Goal: Complete application form

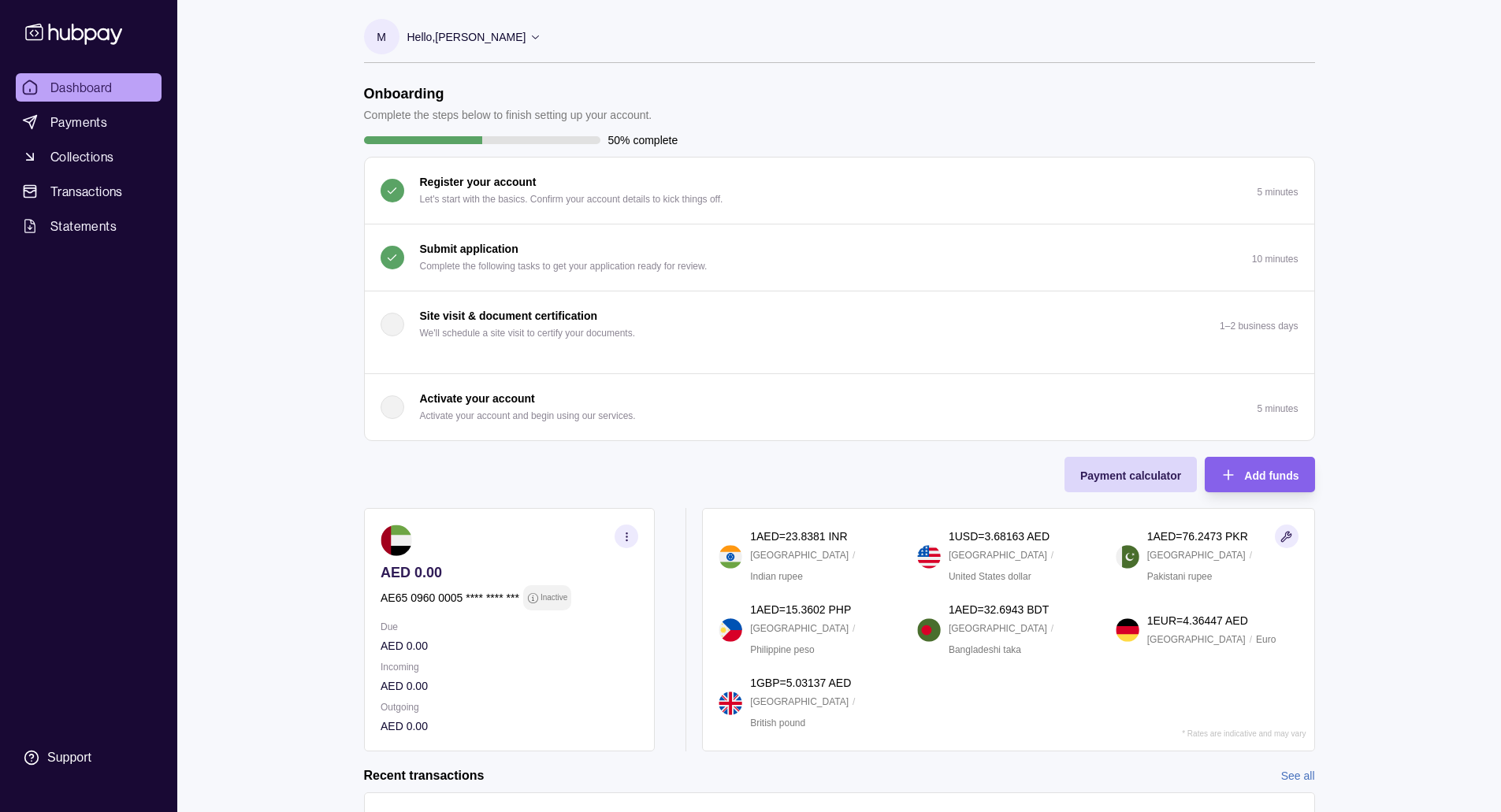
click at [452, 248] on p "Submit application" at bounding box center [469, 248] width 99 height 17
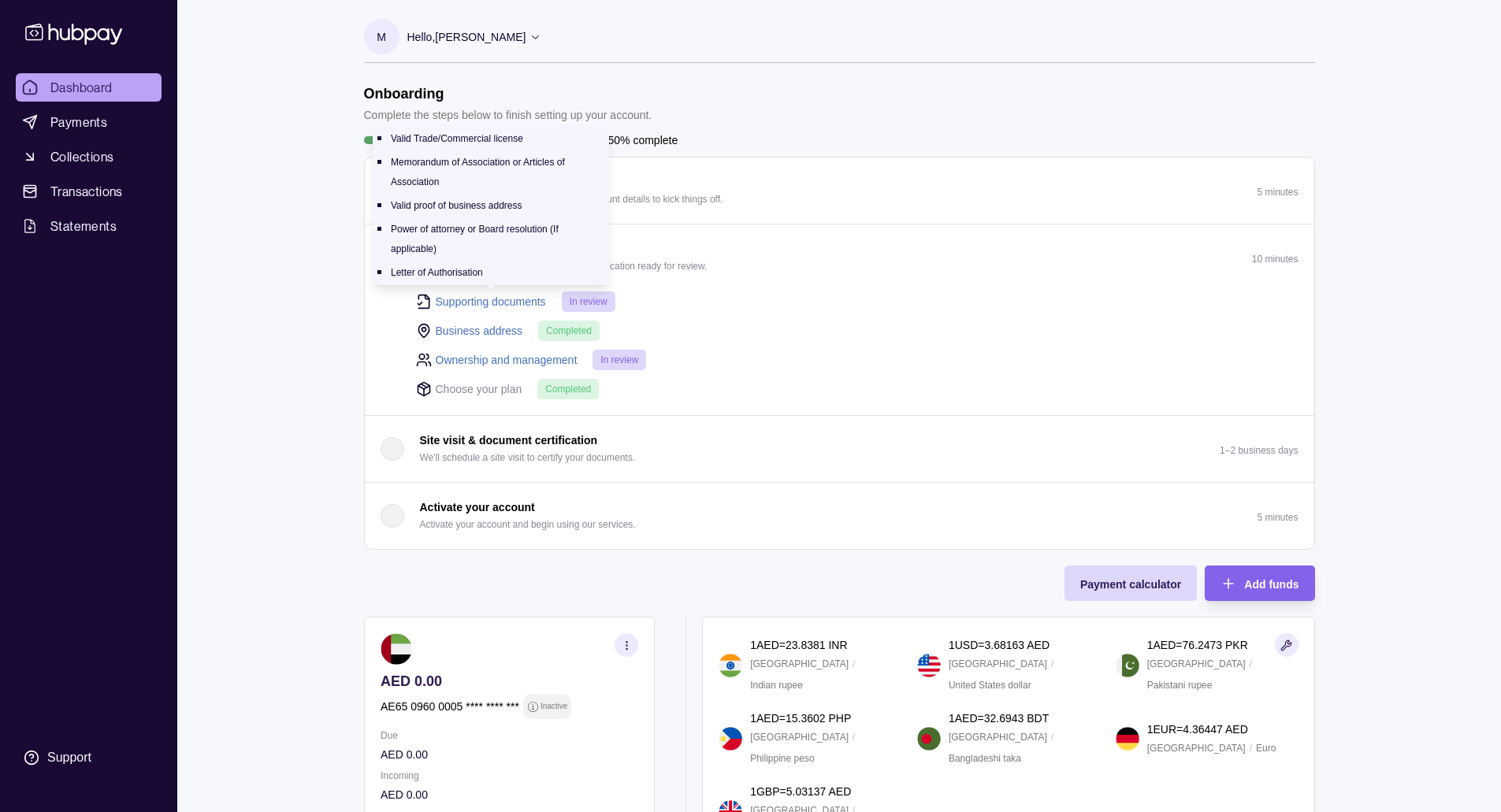
click at [490, 301] on link "Supporting documents" at bounding box center [490, 301] width 110 height 17
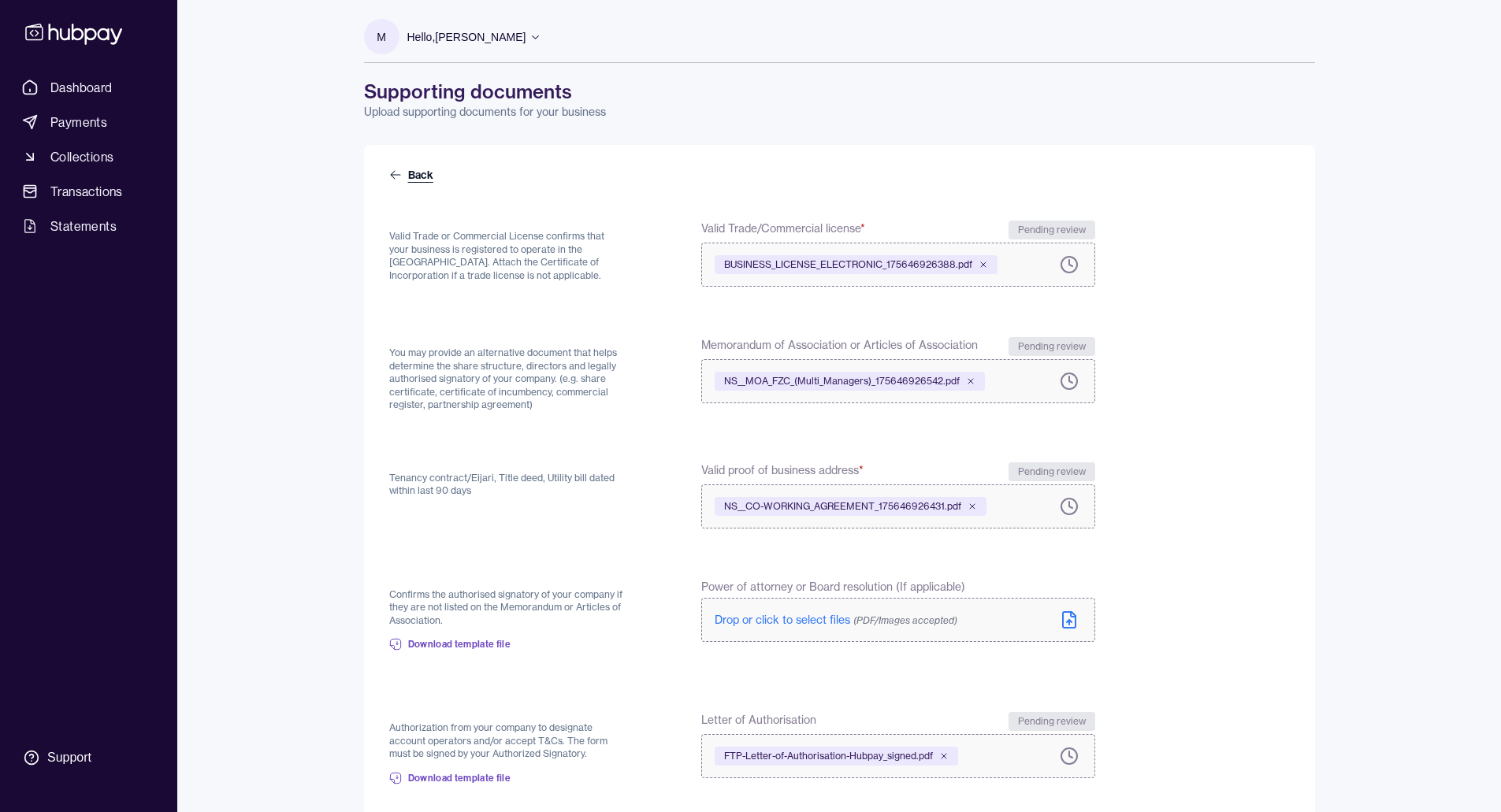
click at [401, 178] on icon at bounding box center [395, 174] width 12 height 12
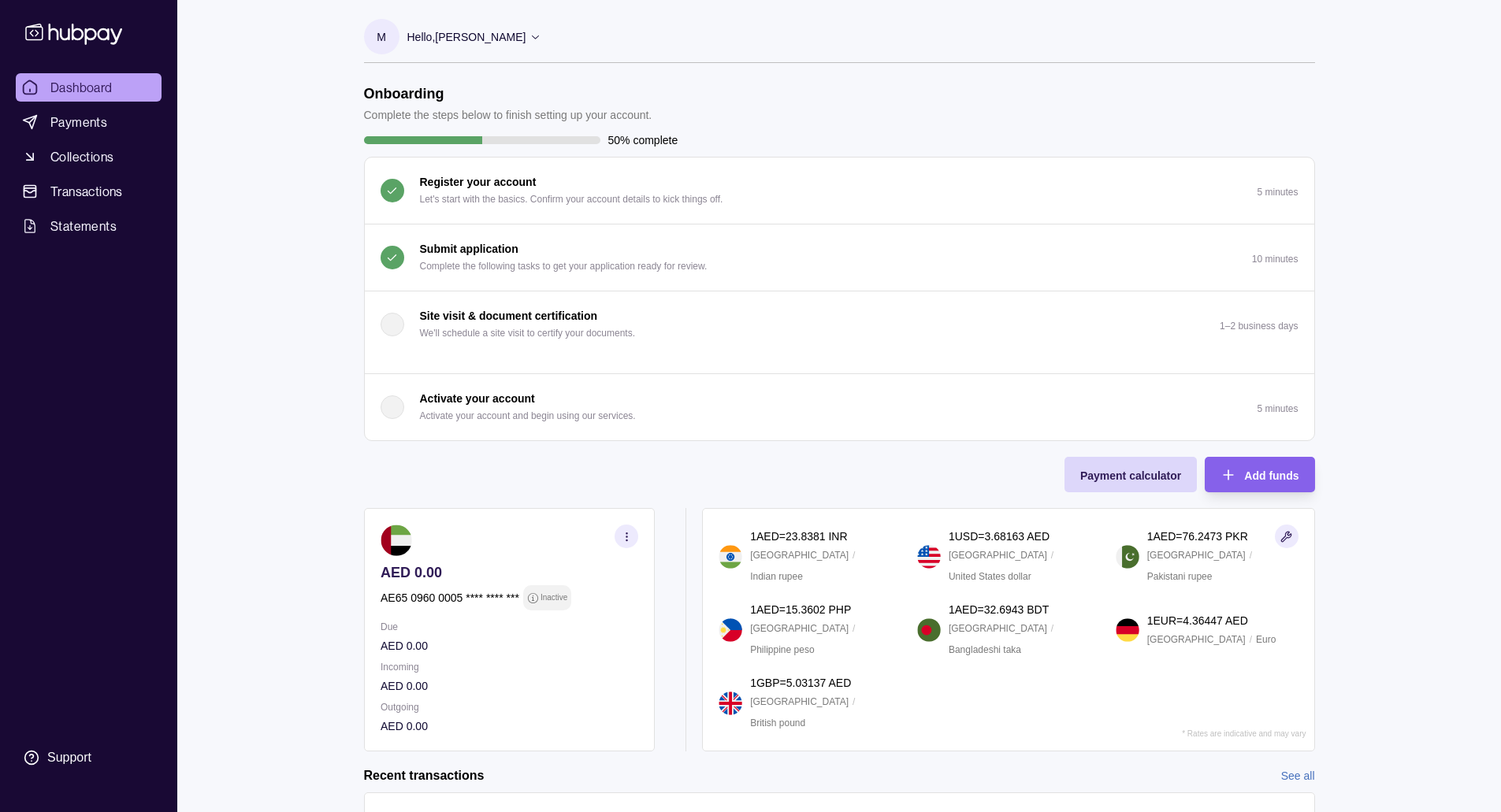
click at [397, 260] on icon "button" at bounding box center [391, 258] width 12 height 12
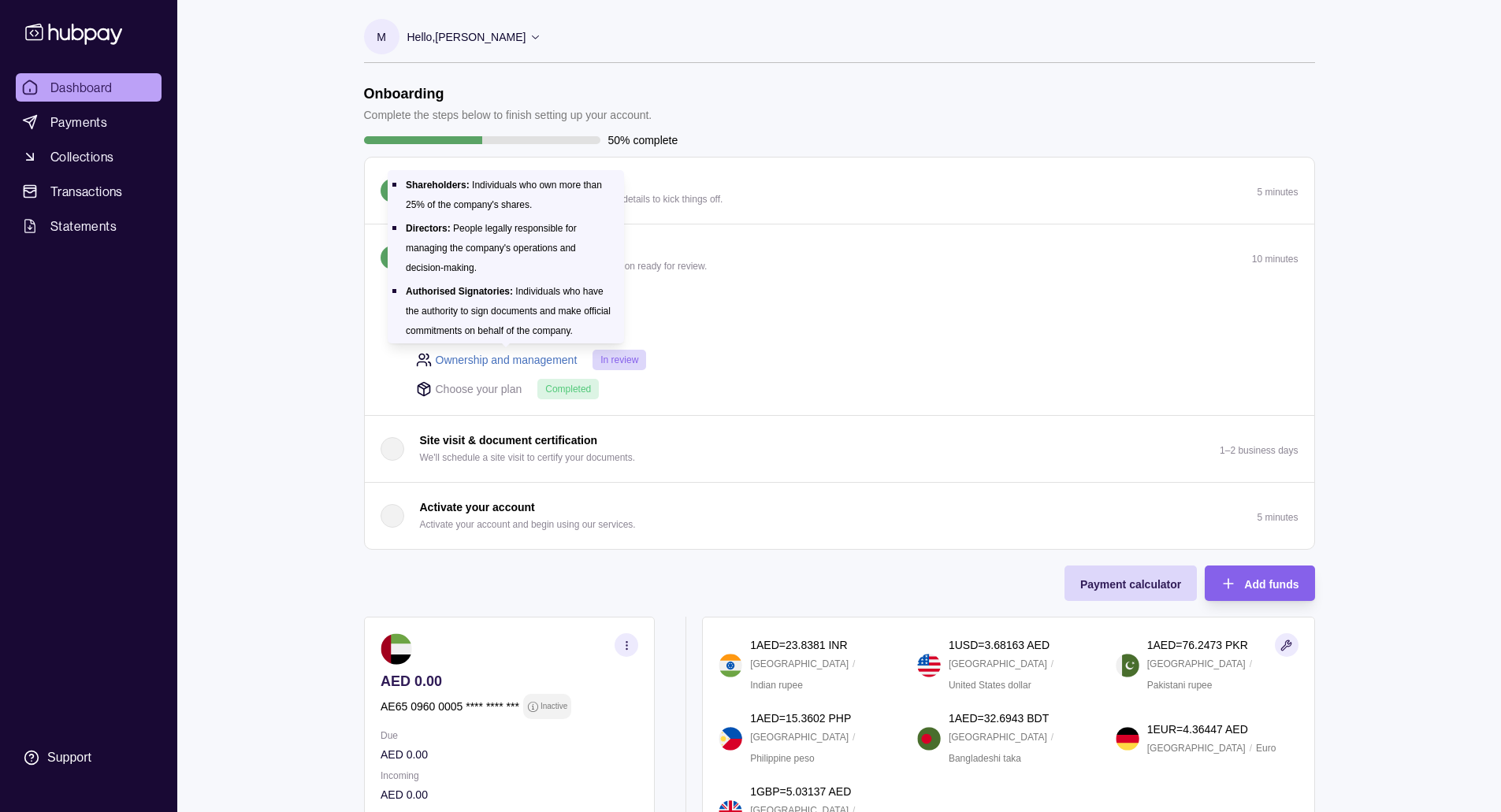
click at [547, 358] on link "Ownership and management" at bounding box center [506, 359] width 142 height 17
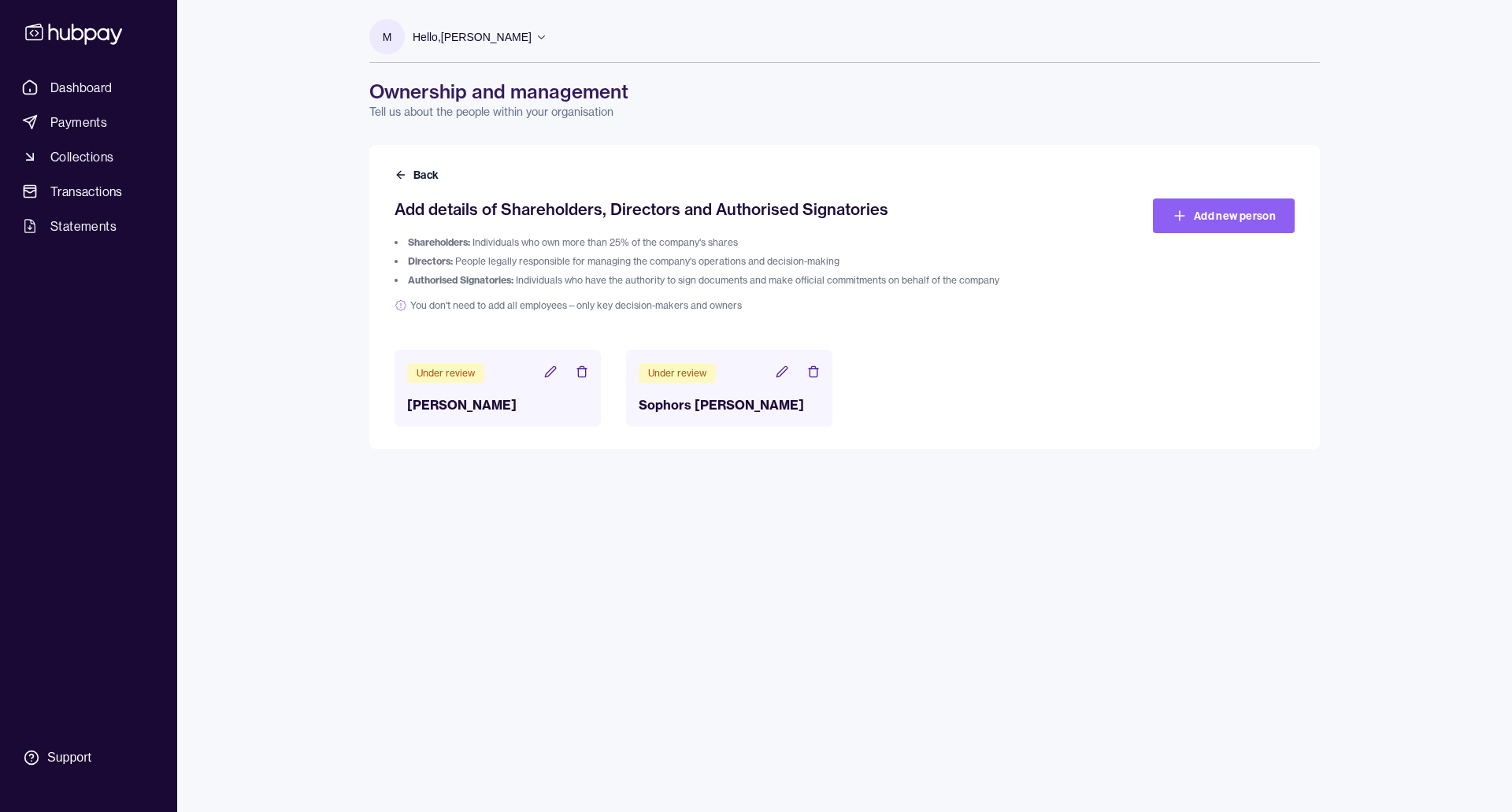
click at [547, 370] on icon at bounding box center [549, 371] width 12 height 12
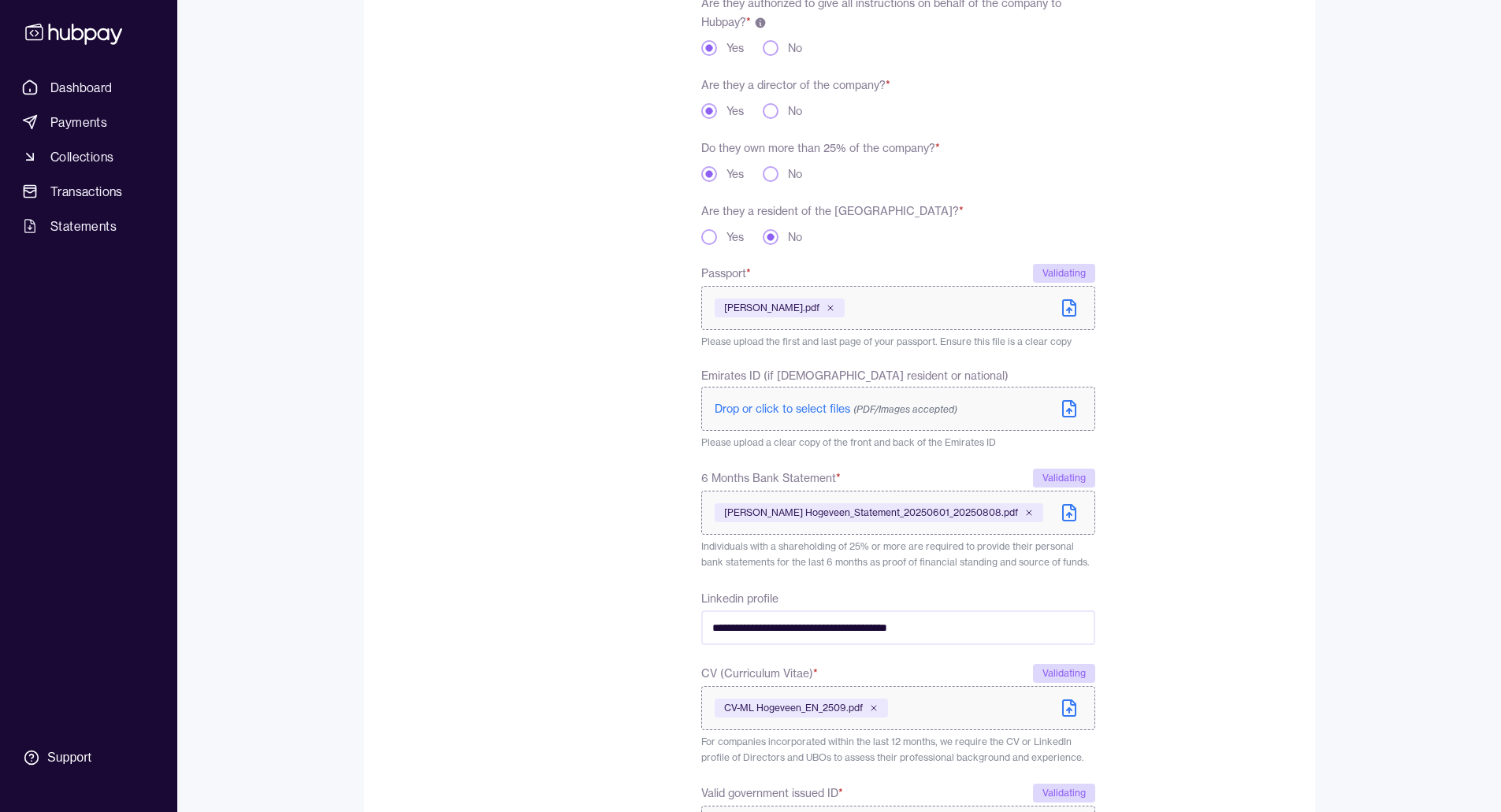
scroll to position [315, 0]
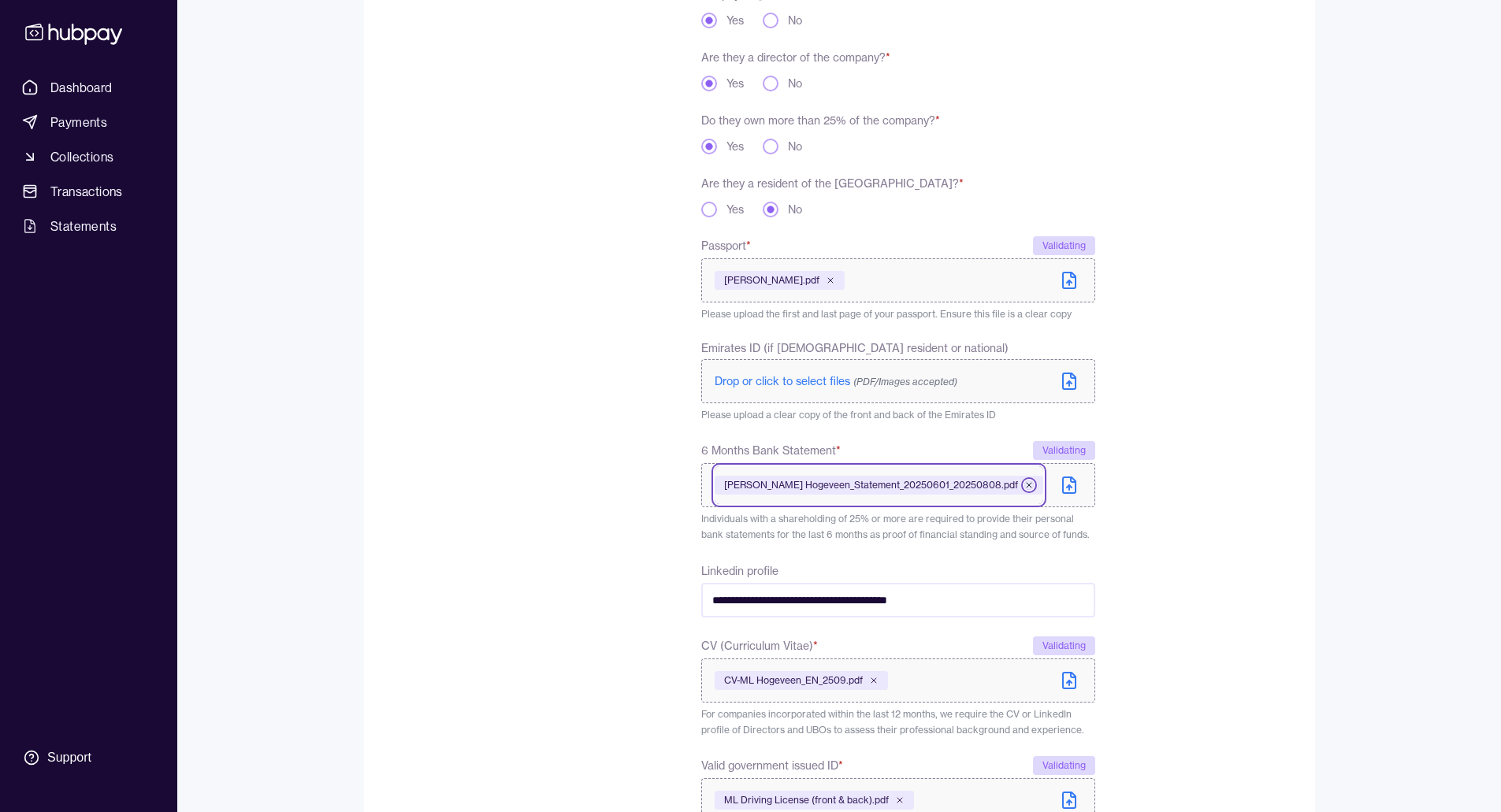
click at [1027, 486] on icon at bounding box center [1029, 485] width 5 height 5
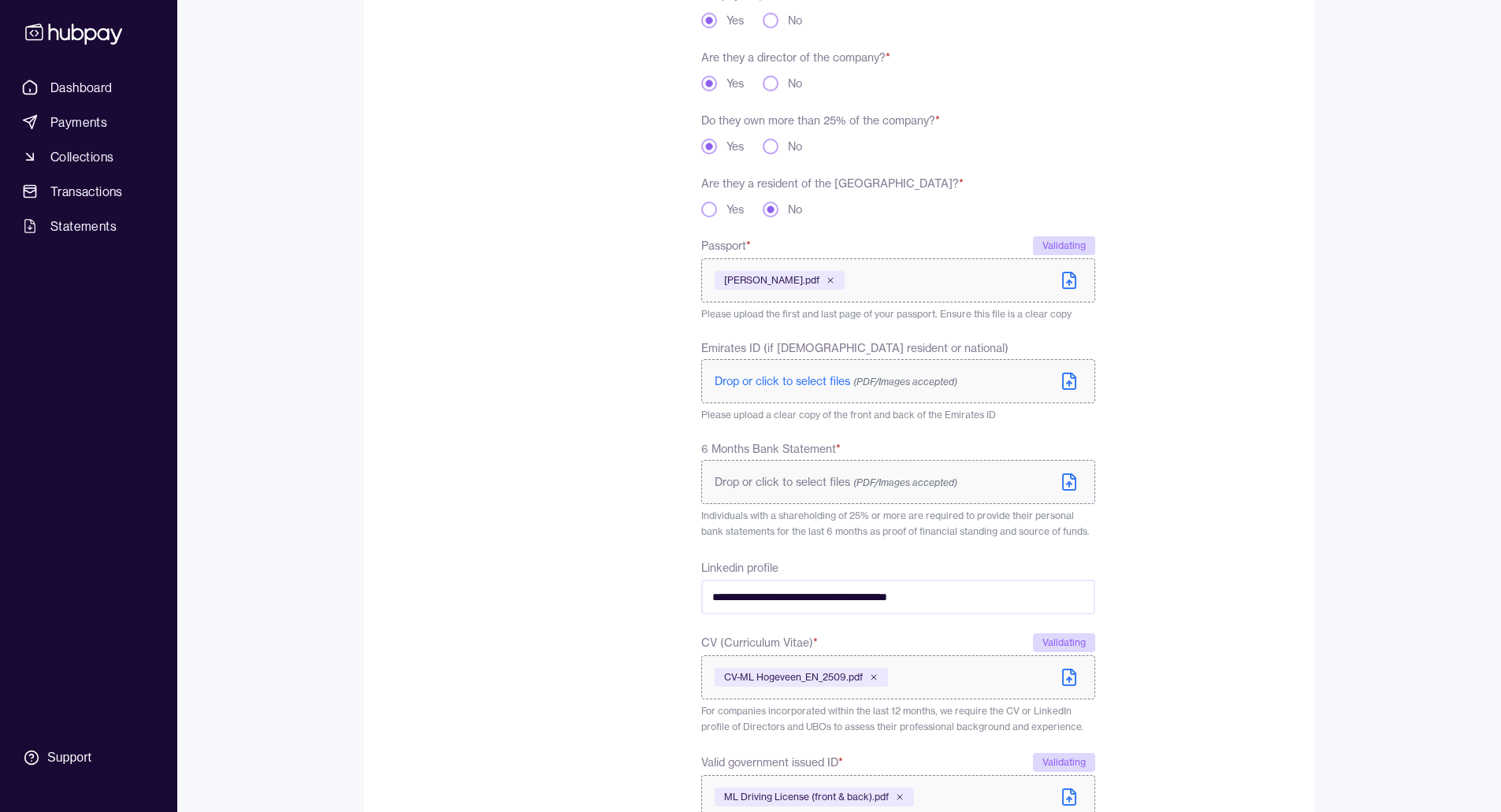
click at [1071, 482] on icon at bounding box center [1069, 482] width 19 height 19
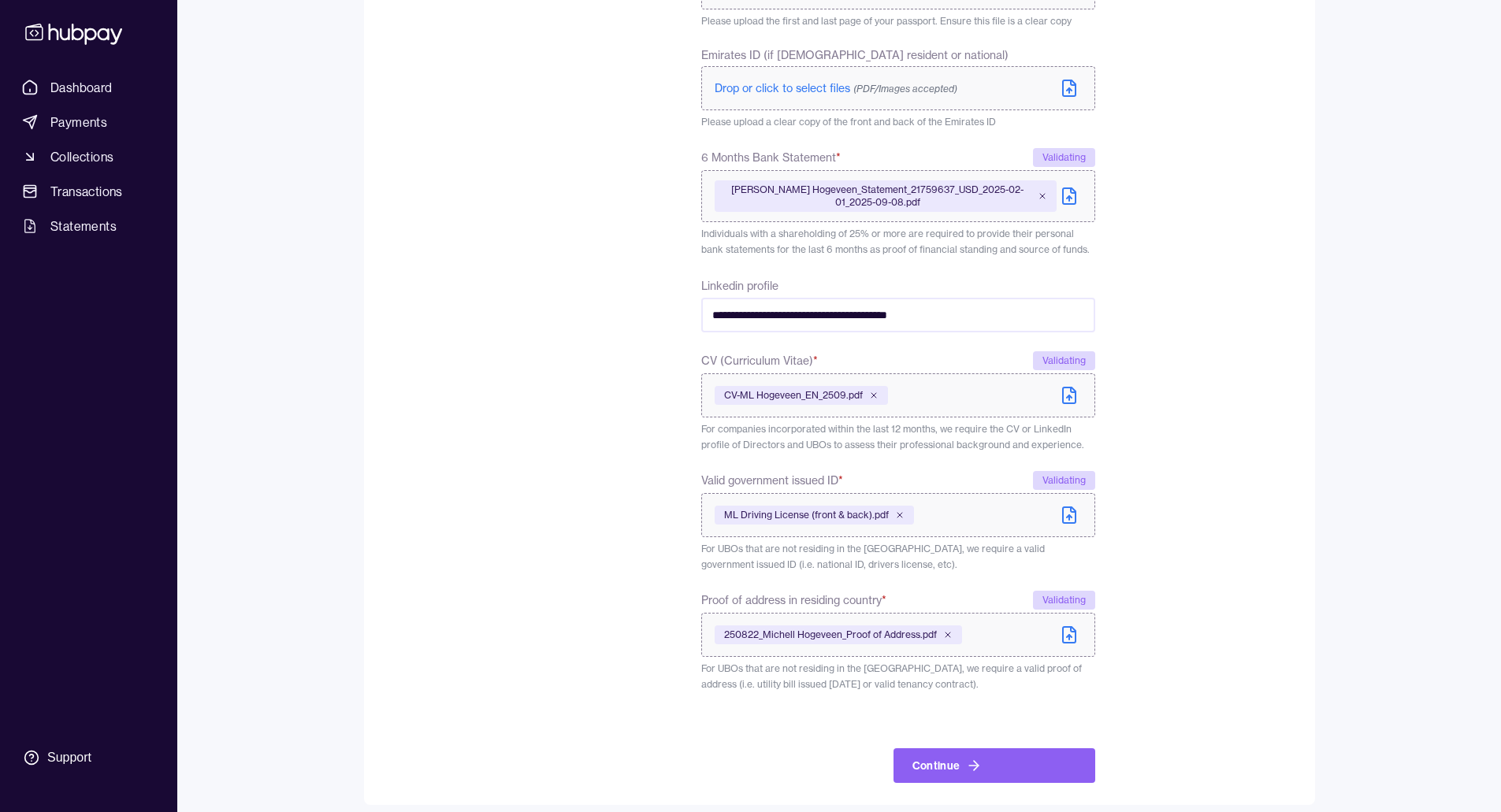
scroll to position [620, 0]
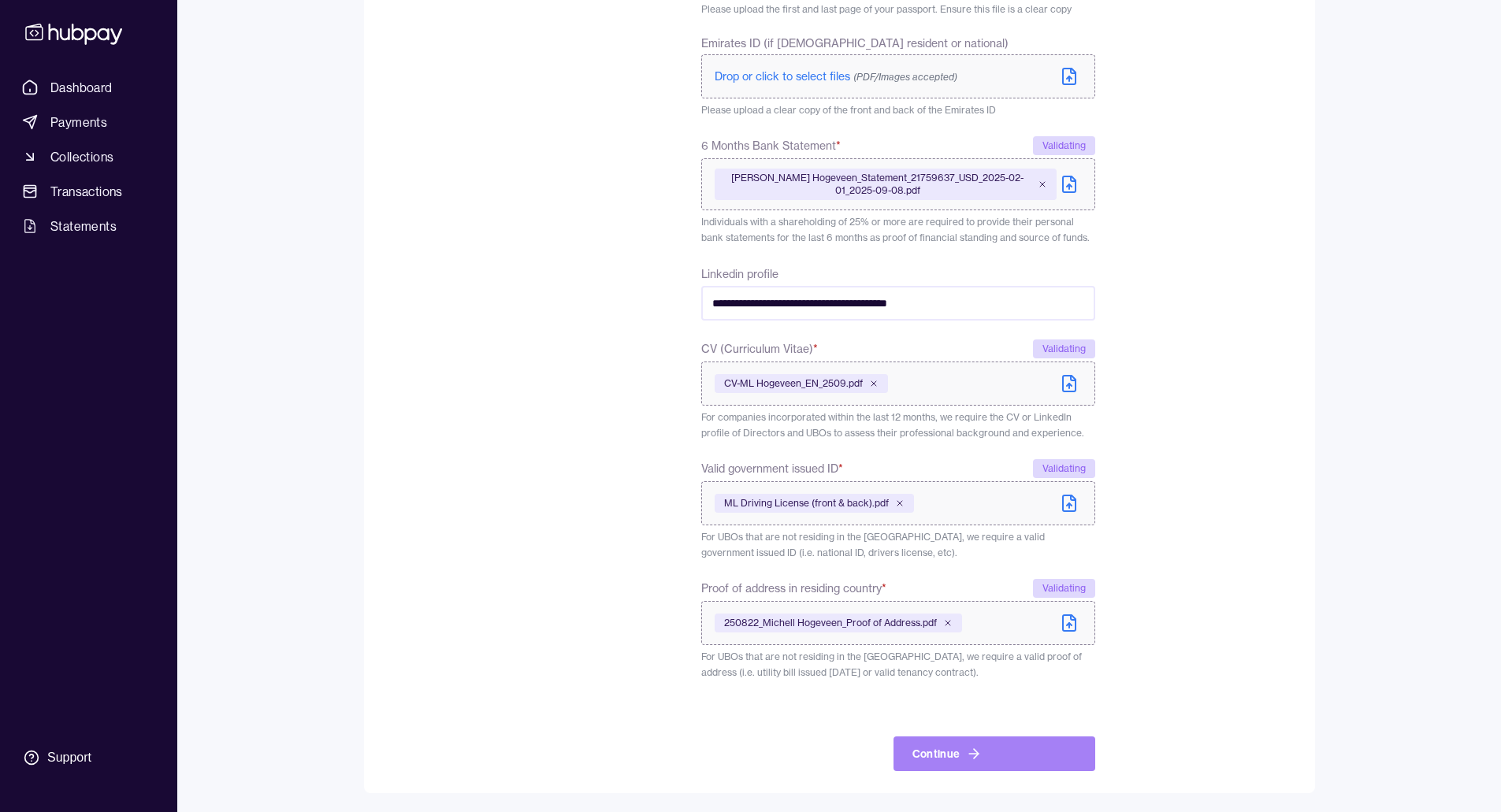
click at [970, 742] on button "Continue" at bounding box center [994, 754] width 201 height 35
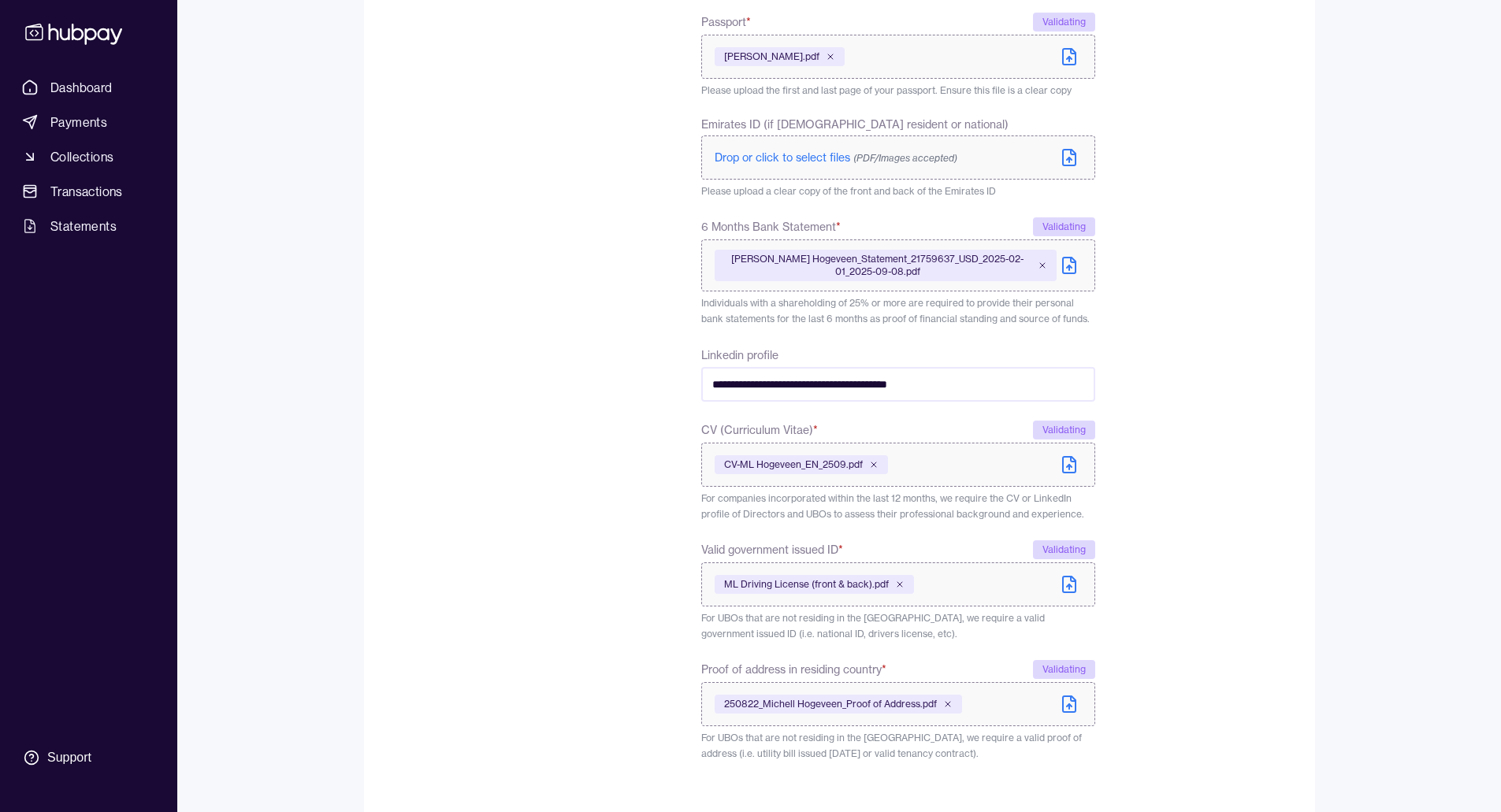
scroll to position [655, 0]
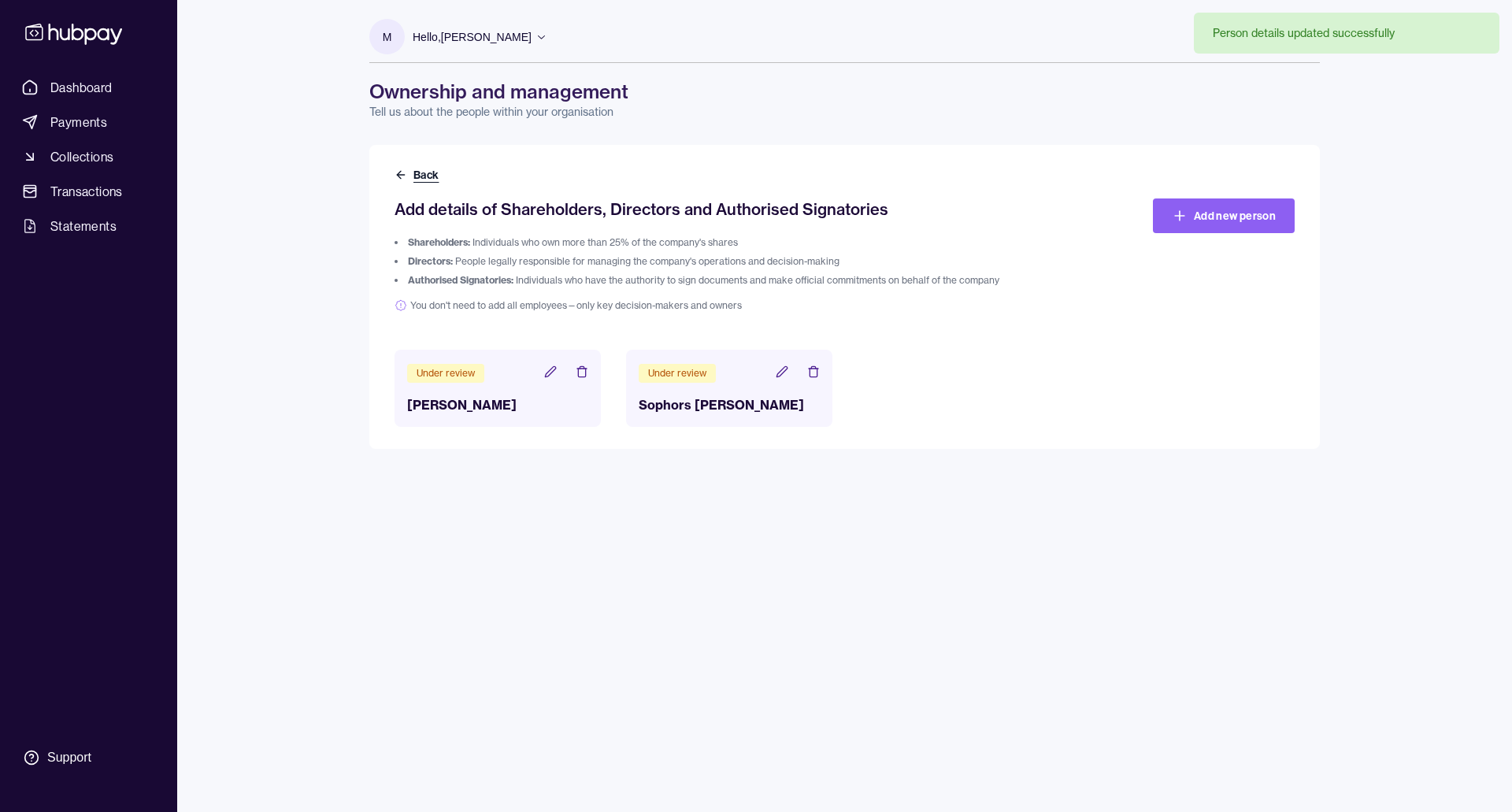
click at [404, 173] on icon at bounding box center [400, 174] width 12 height 12
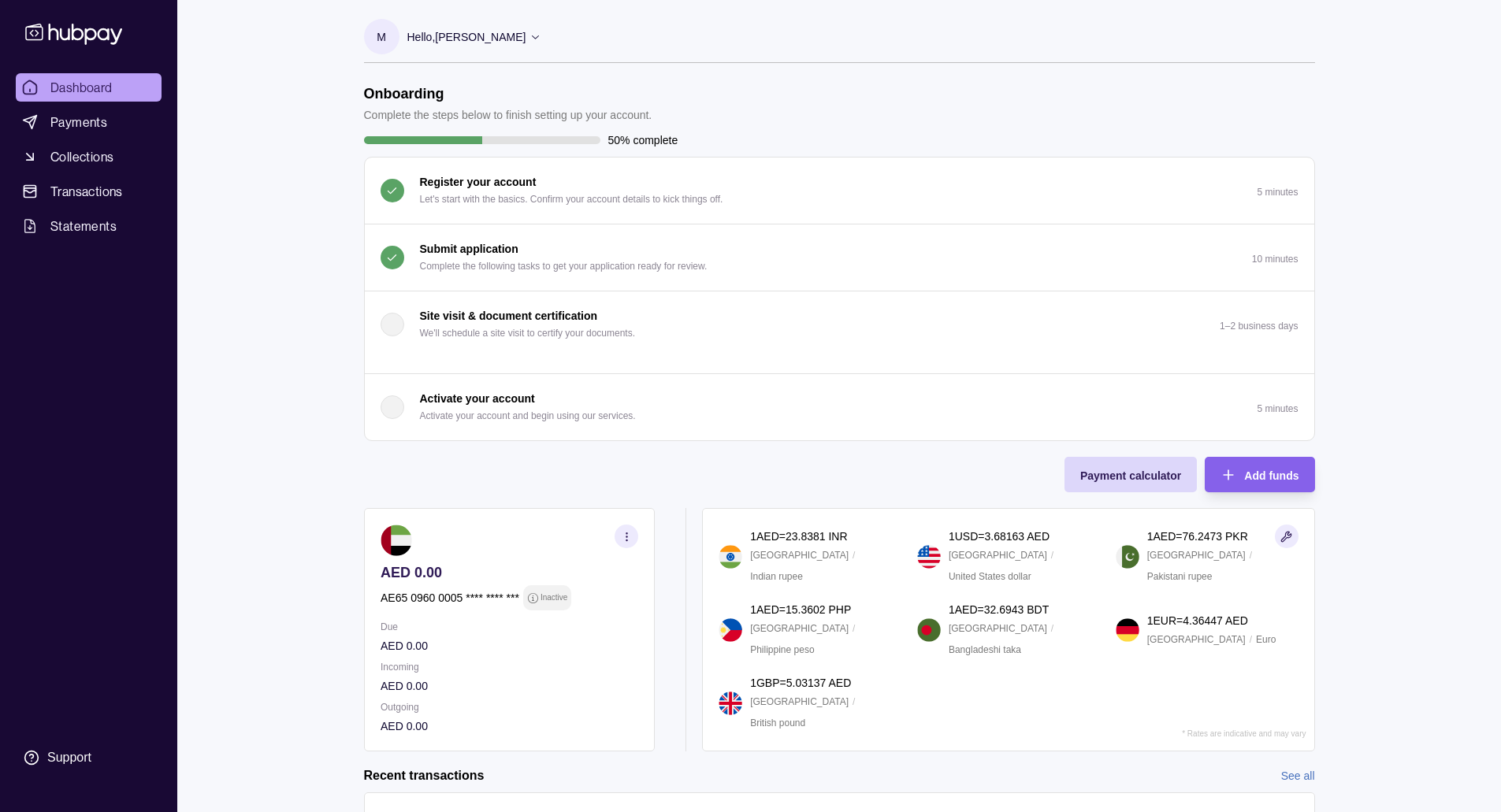
click at [541, 38] on icon at bounding box center [535, 37] width 12 height 12
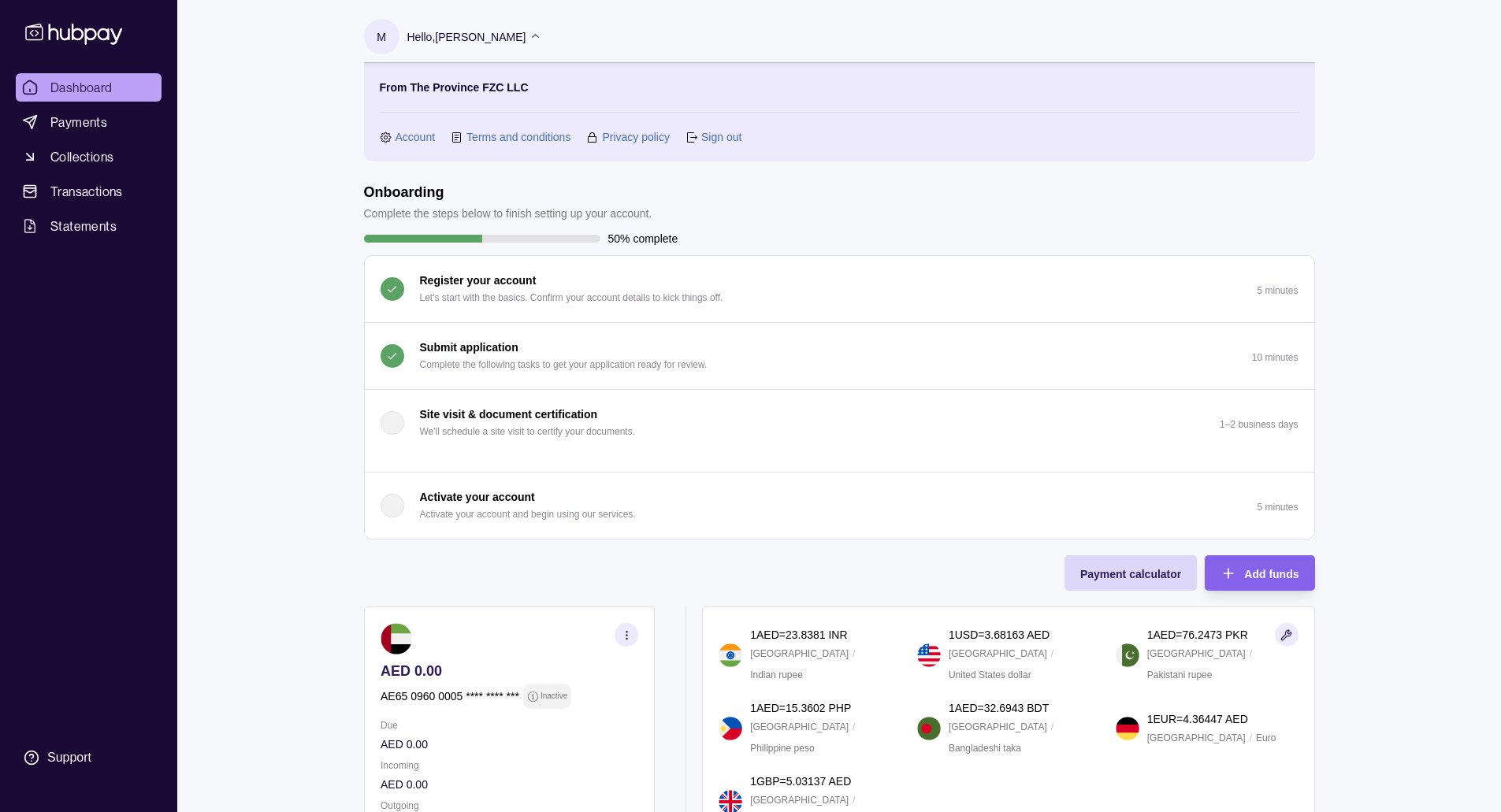
click at [728, 142] on link "Sign out" at bounding box center [721, 136] width 40 height 17
